Goal: Complete application form: Complete application form

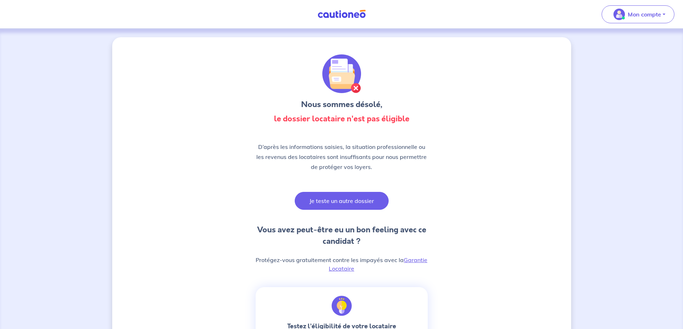
click at [336, 197] on button "Je teste un autre dossier" at bounding box center [342, 201] width 94 height 18
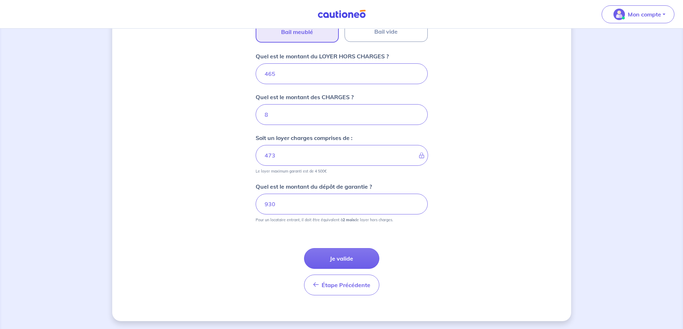
scroll to position [272, 0]
click at [342, 256] on button "Je valide" at bounding box center [341, 258] width 75 height 21
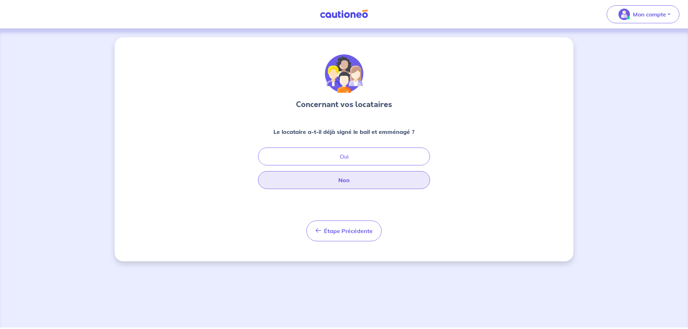
click at [338, 179] on button "Non" at bounding box center [344, 180] width 172 height 18
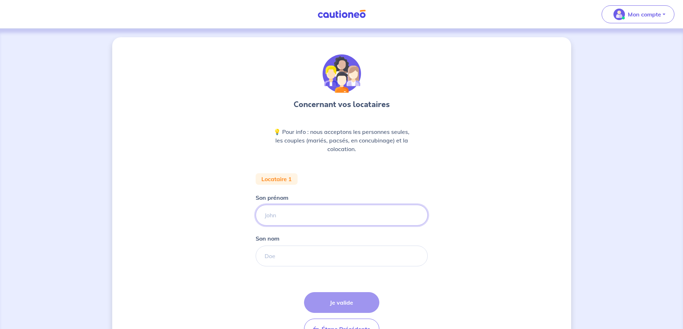
click at [290, 213] on input "Son prénom" at bounding box center [342, 215] width 172 height 21
type input "Ambre"
click at [280, 258] on input "Son nom" at bounding box center [342, 256] width 172 height 21
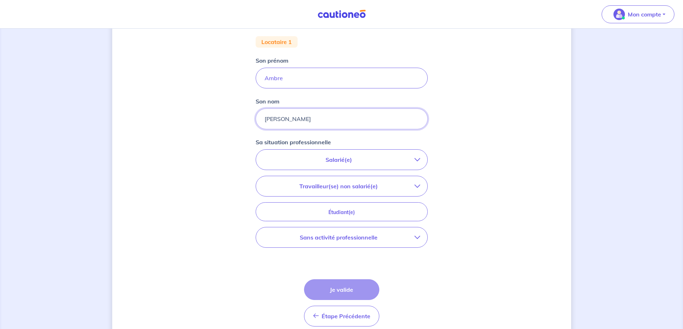
scroll to position [143, 0]
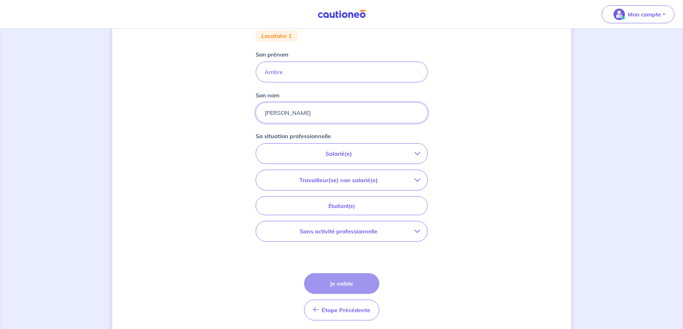
type input "[PERSON_NAME]"
click at [333, 152] on p "Salarié(e)" at bounding box center [338, 153] width 151 height 9
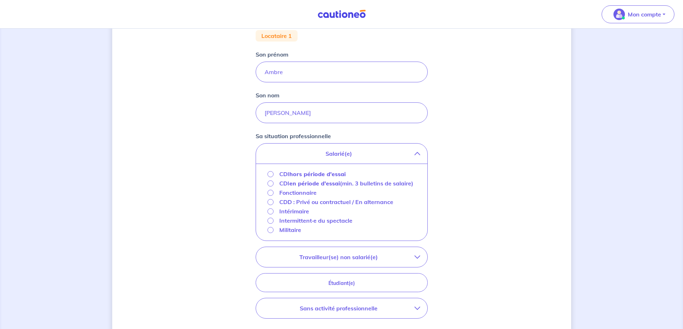
scroll to position [179, 0]
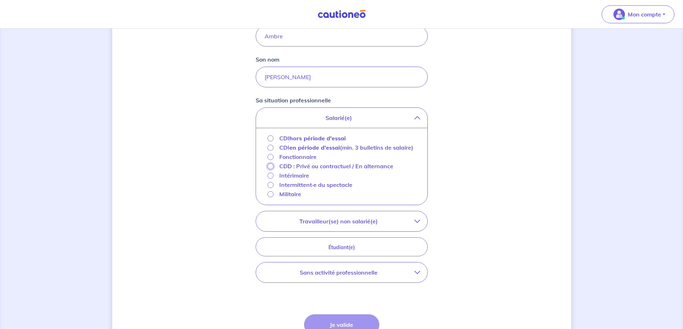
click at [271, 170] on input "CDD : Privé ou contractuel / En alternance" at bounding box center [270, 166] width 6 height 6
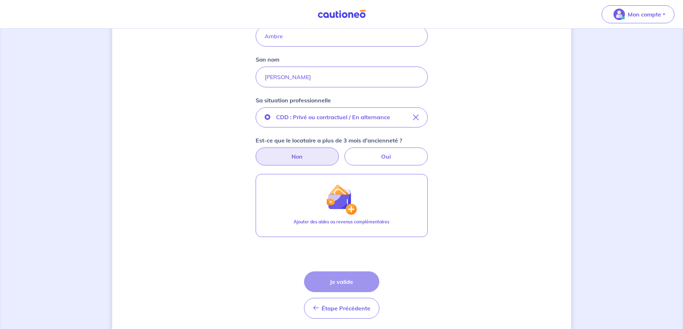
click at [322, 153] on label "Non" at bounding box center [297, 157] width 83 height 18
click at [339, 152] on input "Non" at bounding box center [341, 150] width 5 height 5
radio input "true"
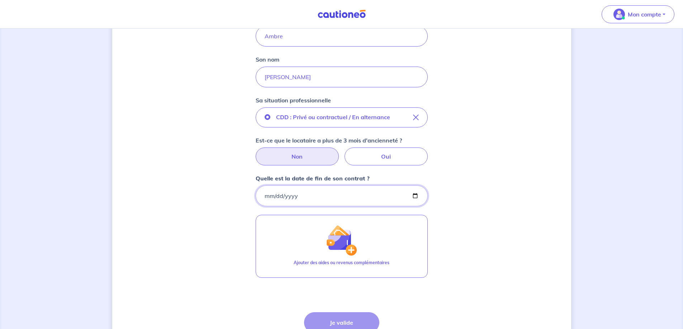
click at [265, 195] on input "Quelle est la date de fin de son contrat ?" at bounding box center [342, 196] width 172 height 21
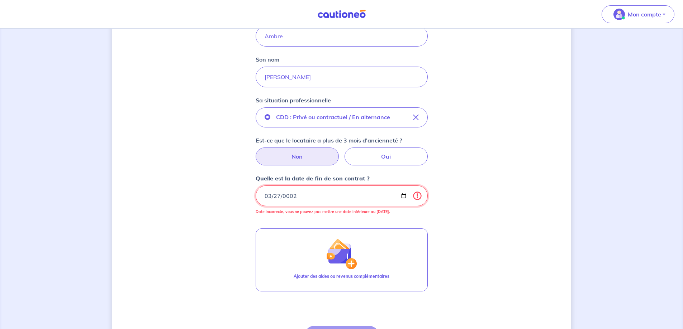
type input "0022-03-27"
type input "[DATE]"
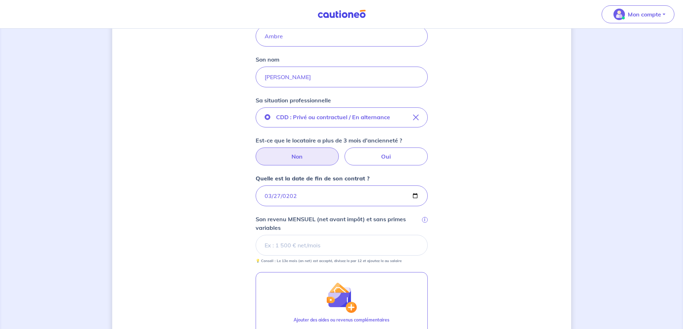
click at [291, 249] on input "Son revenu MENSUEL (net avant impôt) et sans primes variables i" at bounding box center [342, 245] width 172 height 21
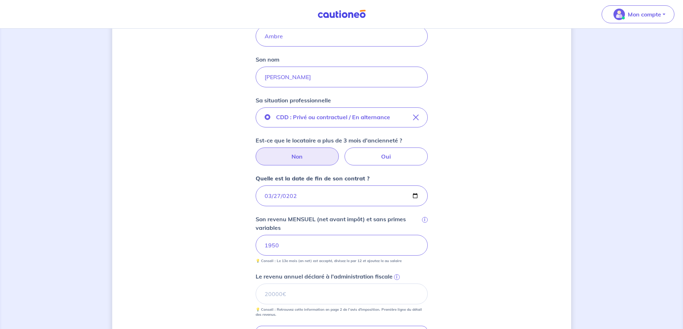
click at [174, 215] on div "Concernant vos locataires 💡 Pour info : nous acceptons les personnes seules, le…" at bounding box center [341, 177] width 459 height 639
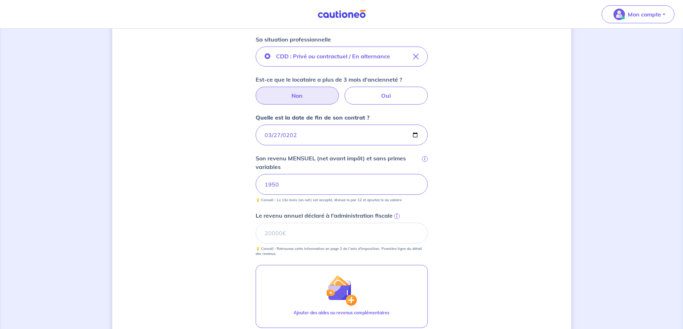
scroll to position [251, 0]
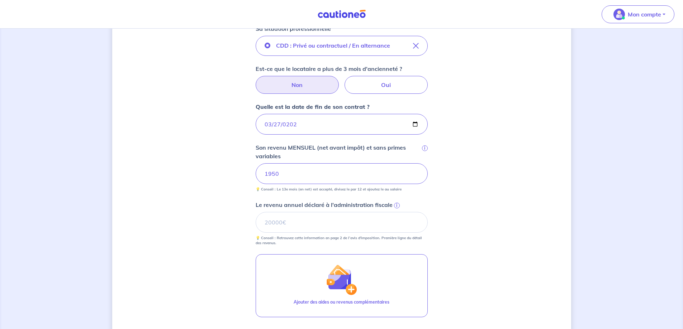
click at [394, 204] on span "i" at bounding box center [397, 206] width 6 height 6
click at [394, 212] on input "Le revenu annuel déclaré à l'administration fiscale i" at bounding box center [342, 222] width 172 height 21
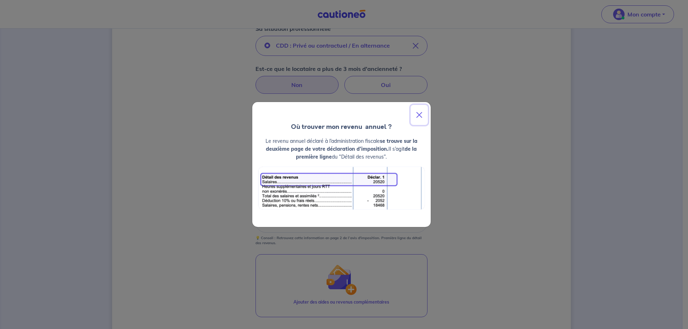
click at [420, 116] on button "Close" at bounding box center [419, 115] width 17 height 20
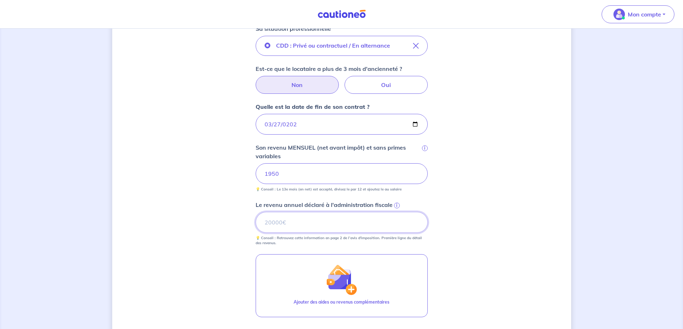
click at [298, 221] on input "Le revenu annuel déclaré à l'administration fiscale i" at bounding box center [342, 222] width 172 height 21
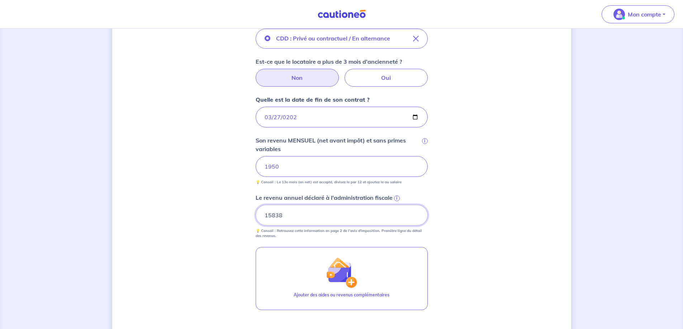
scroll to position [355, 0]
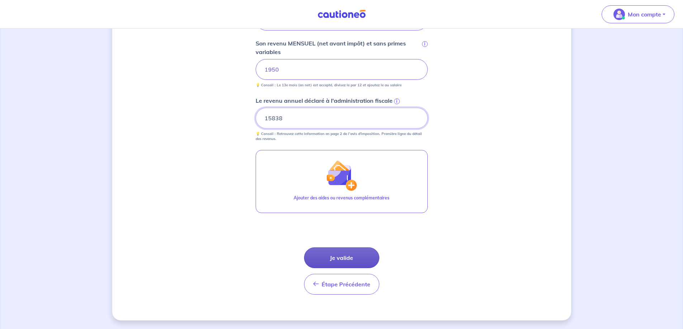
type input "15838"
click at [347, 256] on button "Je valide" at bounding box center [341, 258] width 75 height 21
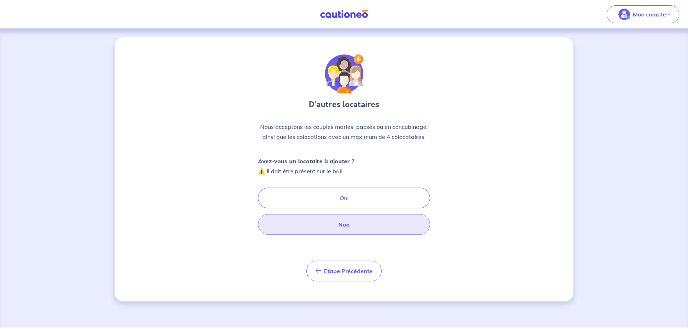
click at [343, 227] on button "Non" at bounding box center [344, 224] width 172 height 21
